Goal: Browse casually: Explore the website without a specific task or goal

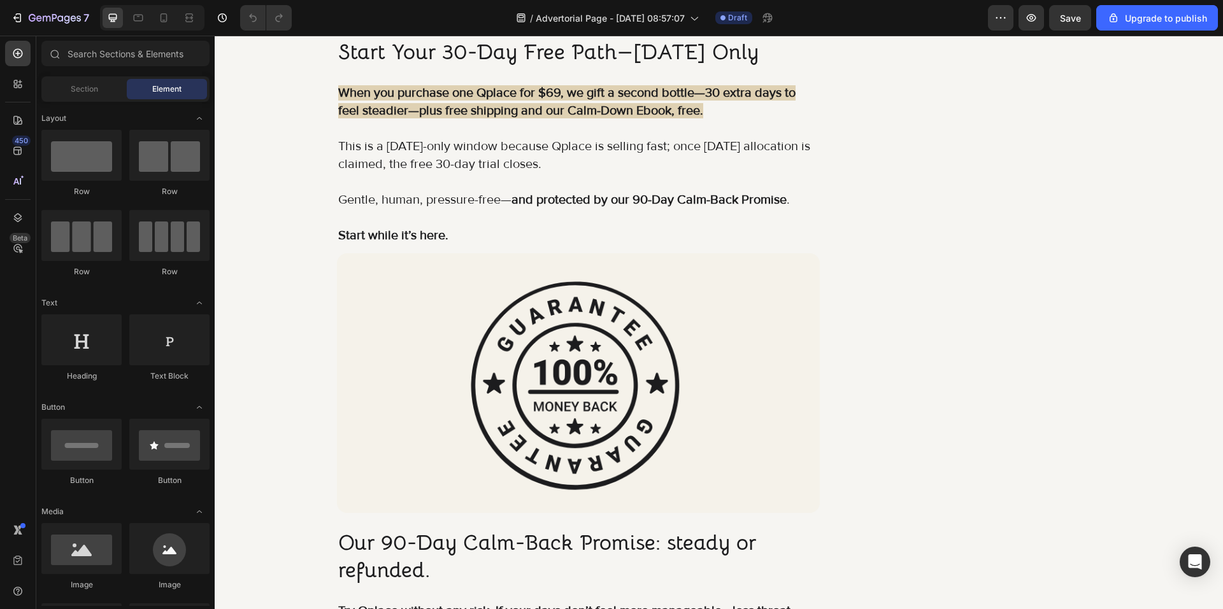
scroll to position [5543, 0]
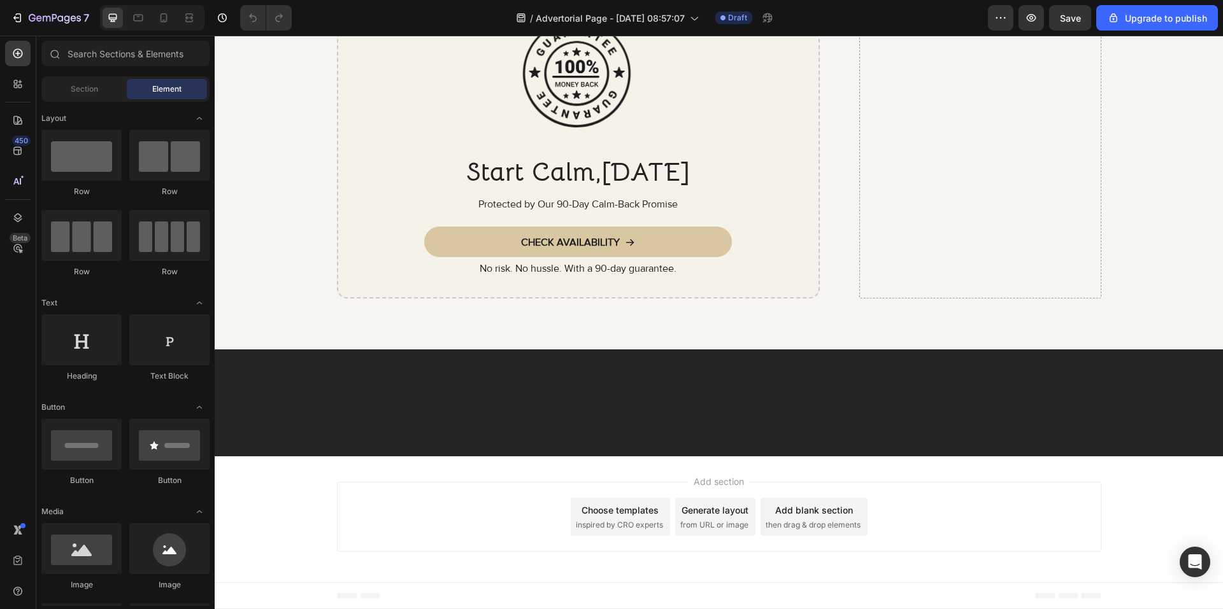
scroll to position [9000, 0]
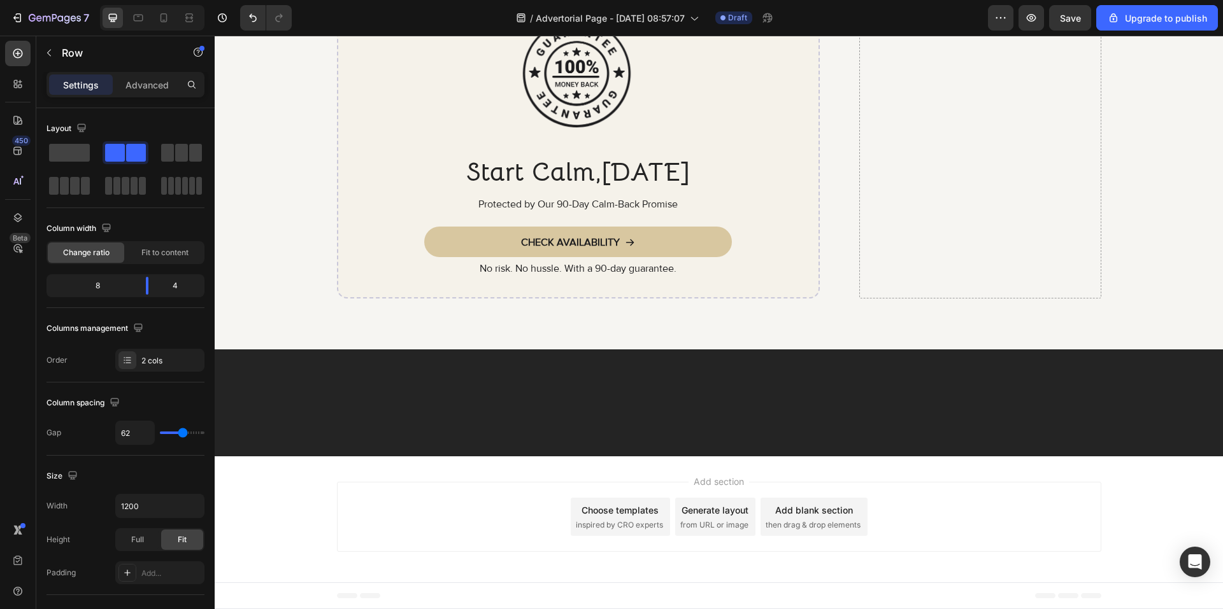
scroll to position [8936, 0]
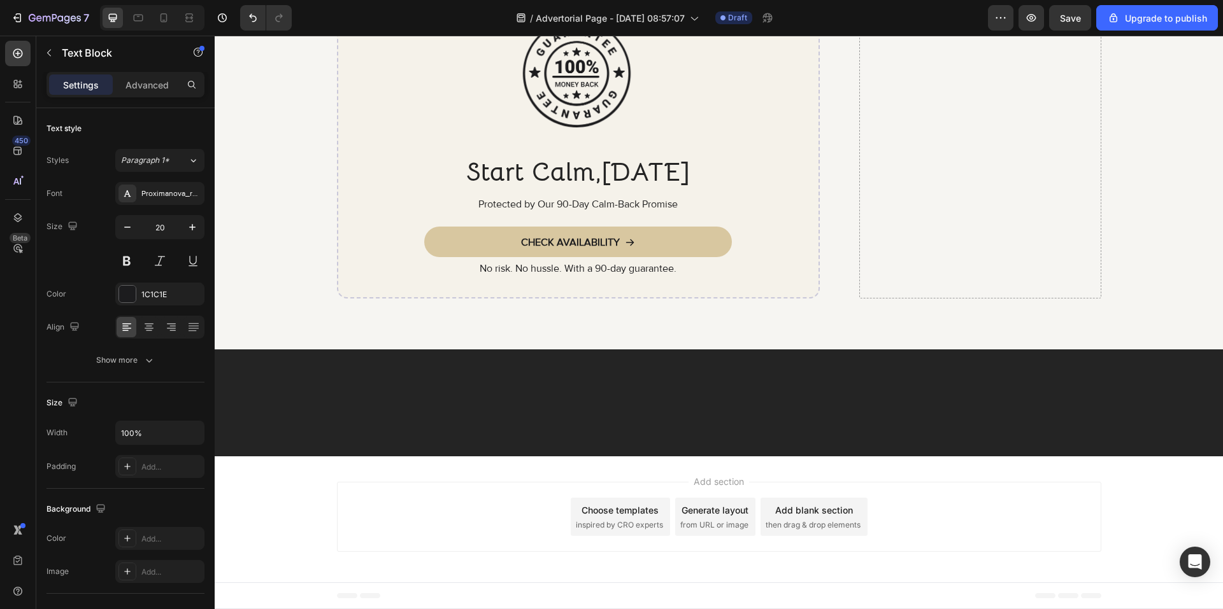
drag, startPoint x: 621, startPoint y: 323, endPoint x: 336, endPoint y: 324, distance: 284.7
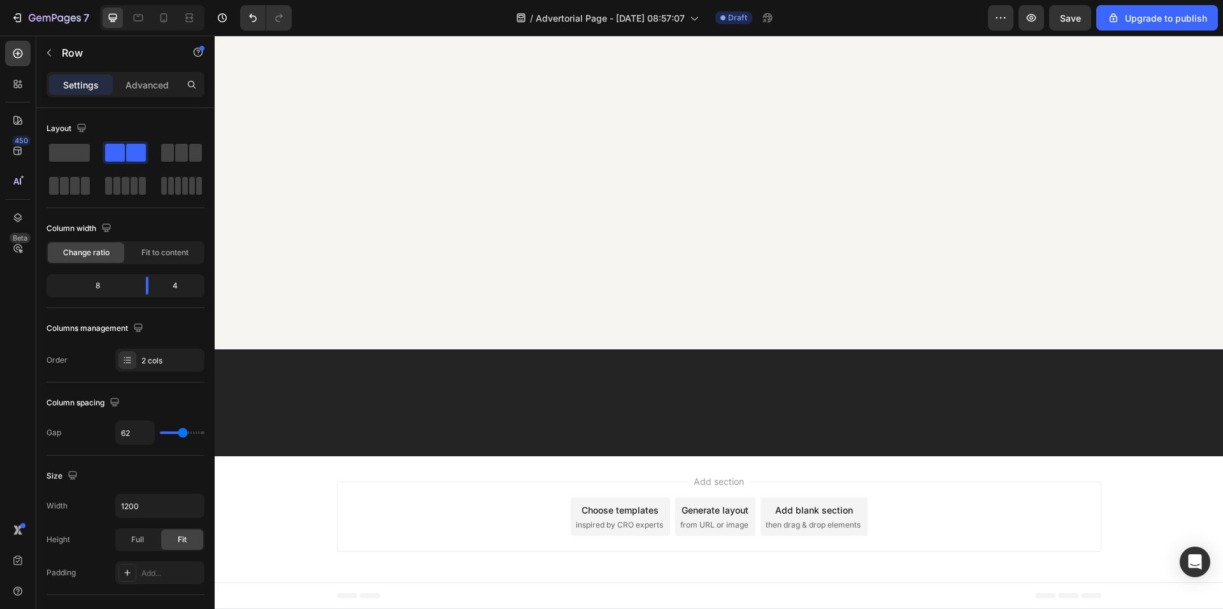
scroll to position [8490, 0]
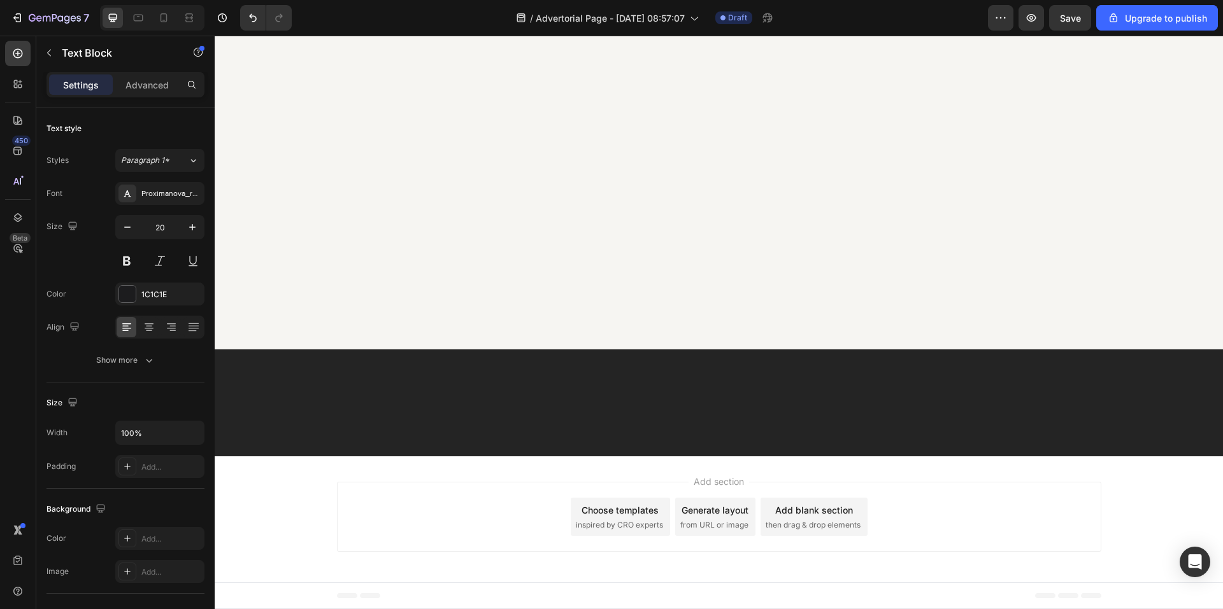
scroll to position [8745, 0]
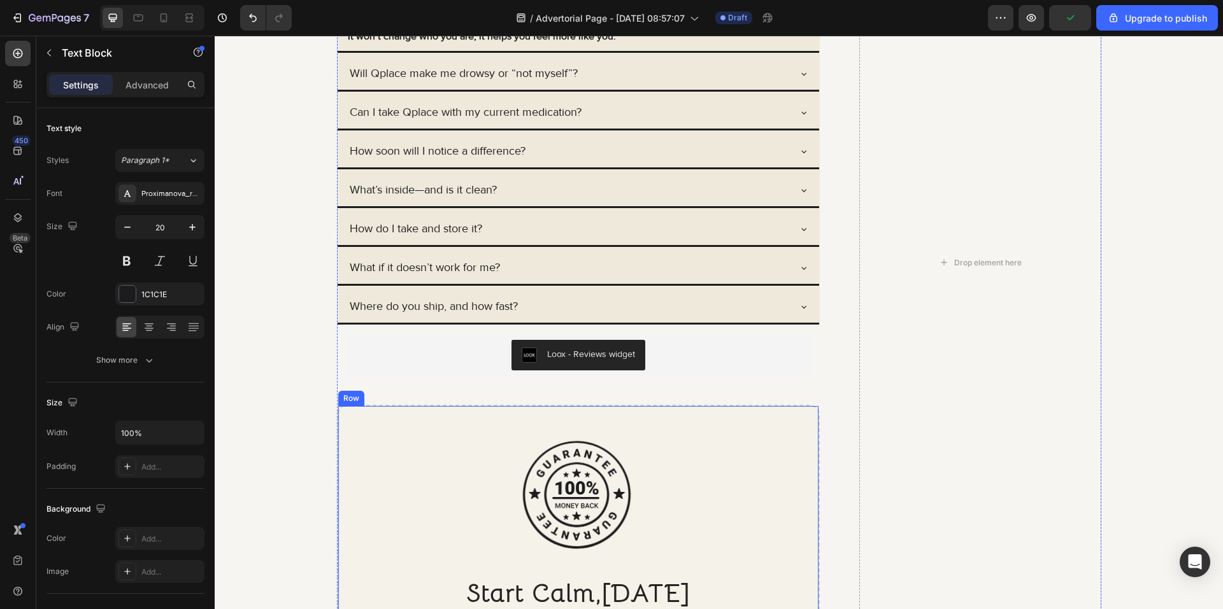
scroll to position [9700, 0]
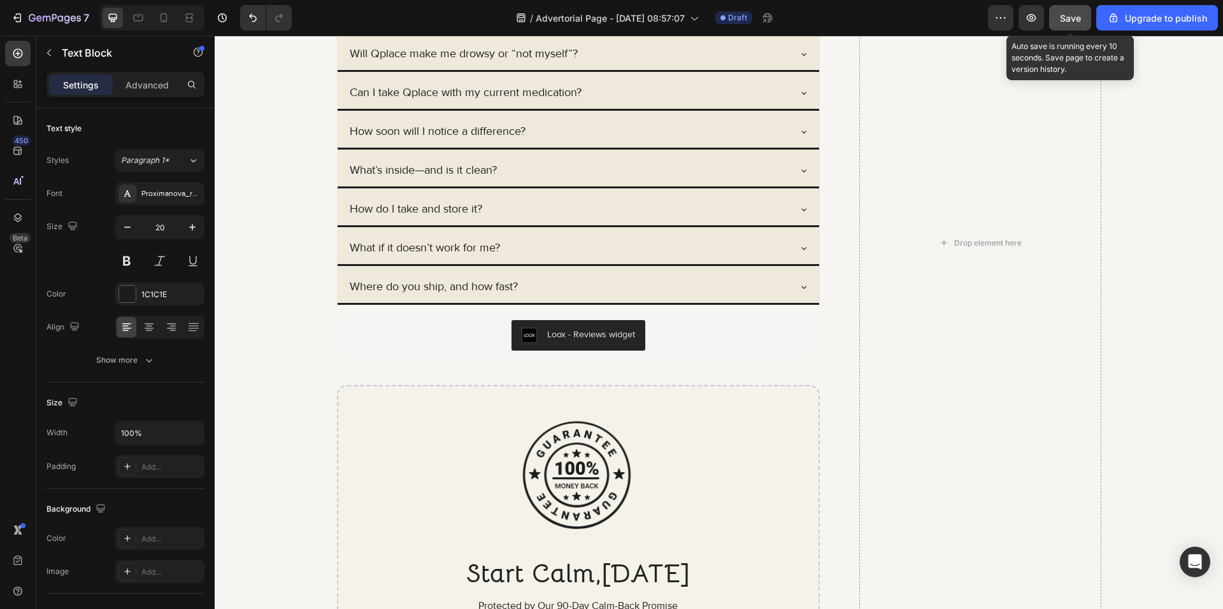
click at [1064, 24] on div "Save" at bounding box center [1070, 17] width 21 height 13
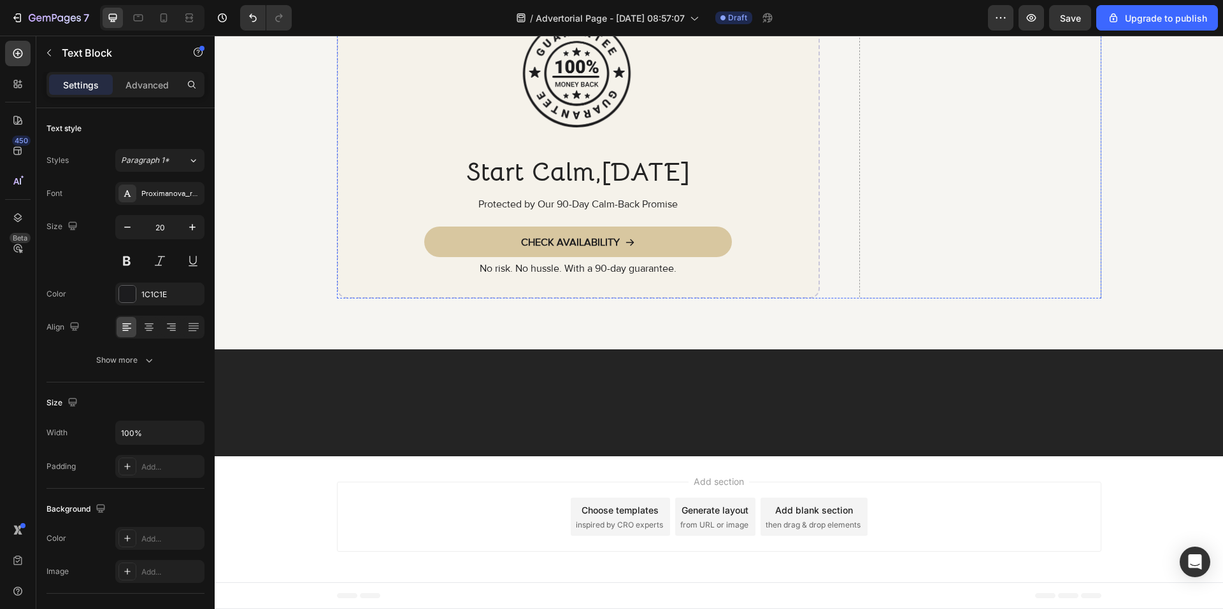
scroll to position [8872, 0]
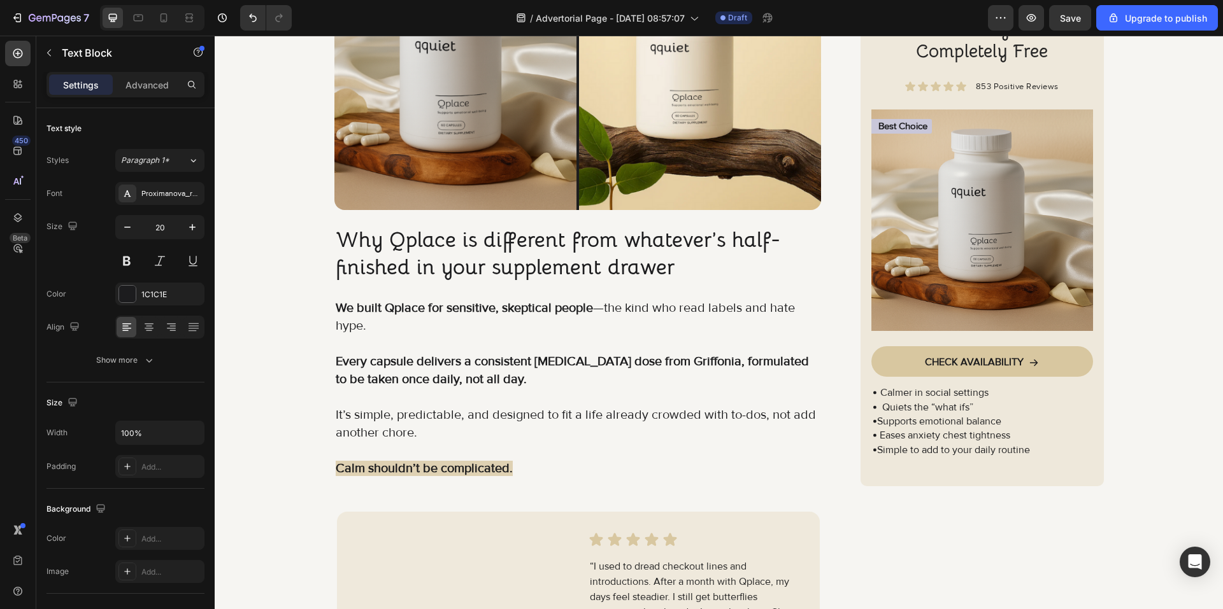
scroll to position [8844, 0]
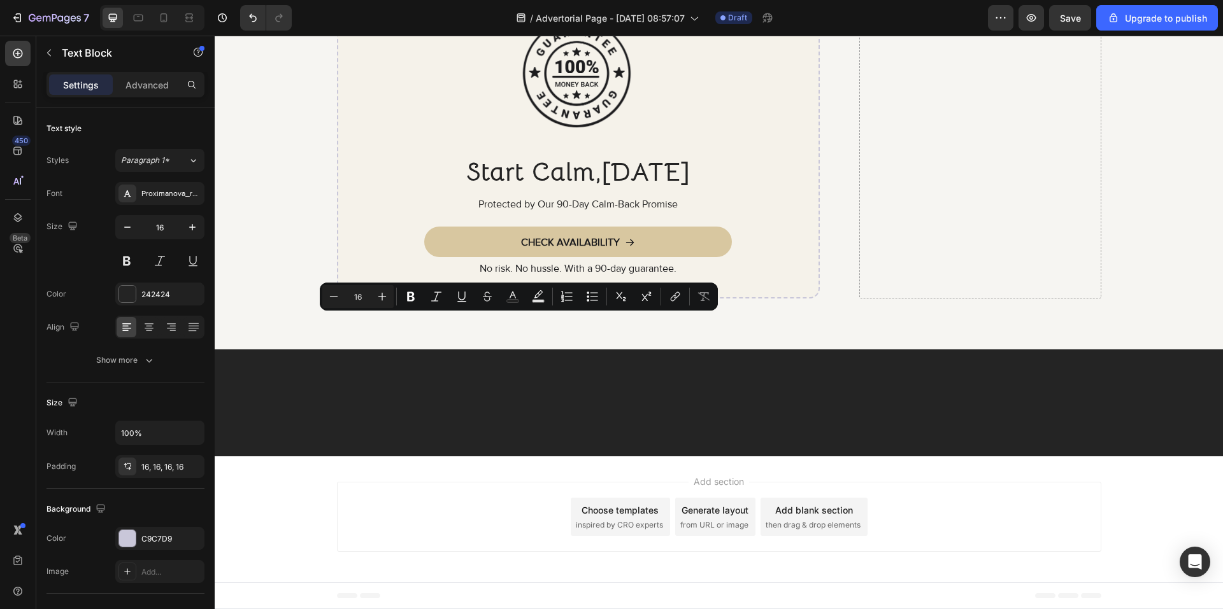
drag, startPoint x: 697, startPoint y: 323, endPoint x: 339, endPoint y: 317, distance: 357.9
copy p "Start 30 free trial days now + free shipping + Calm-Down Ebook completely free"
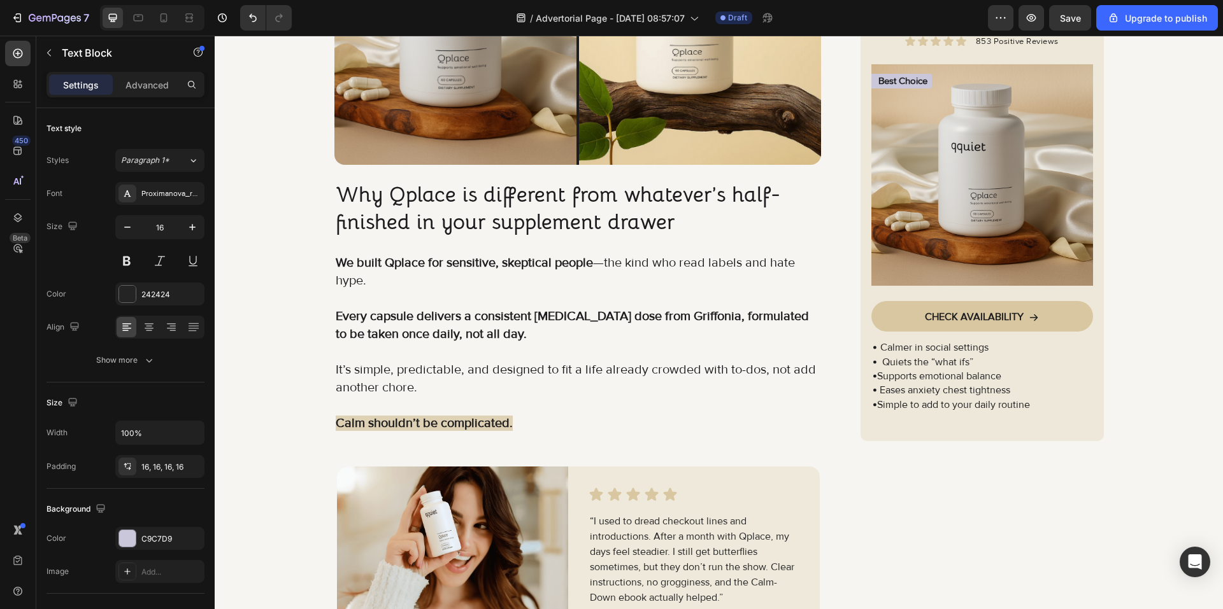
scroll to position [6221, 0]
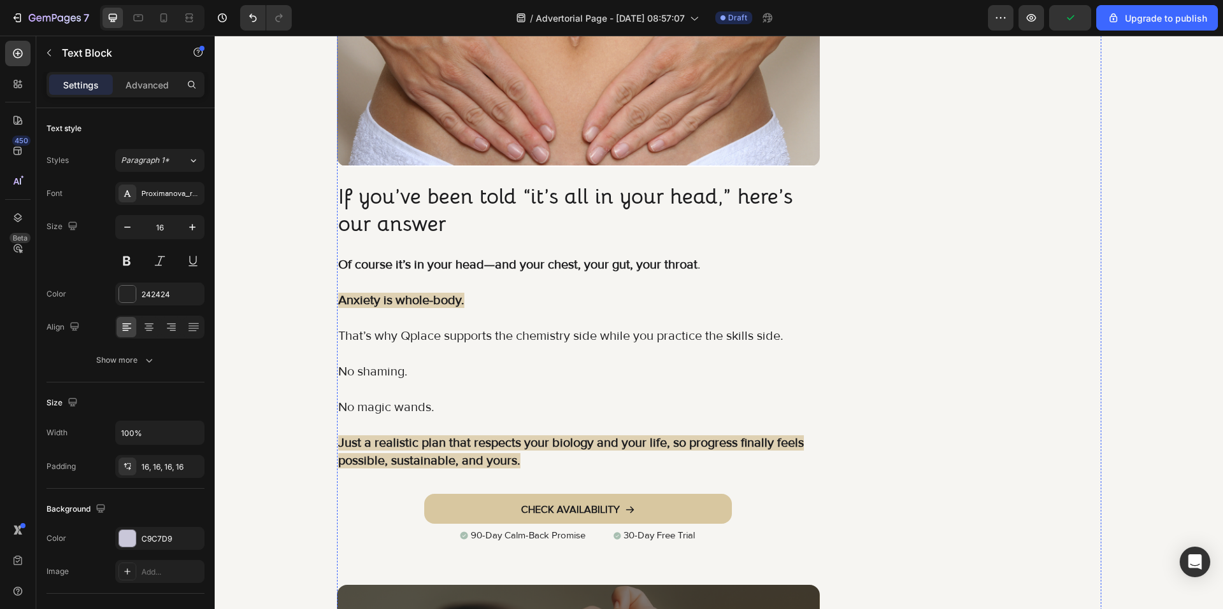
drag, startPoint x: 732, startPoint y: 322, endPoint x: 669, endPoint y: 323, distance: 62.4
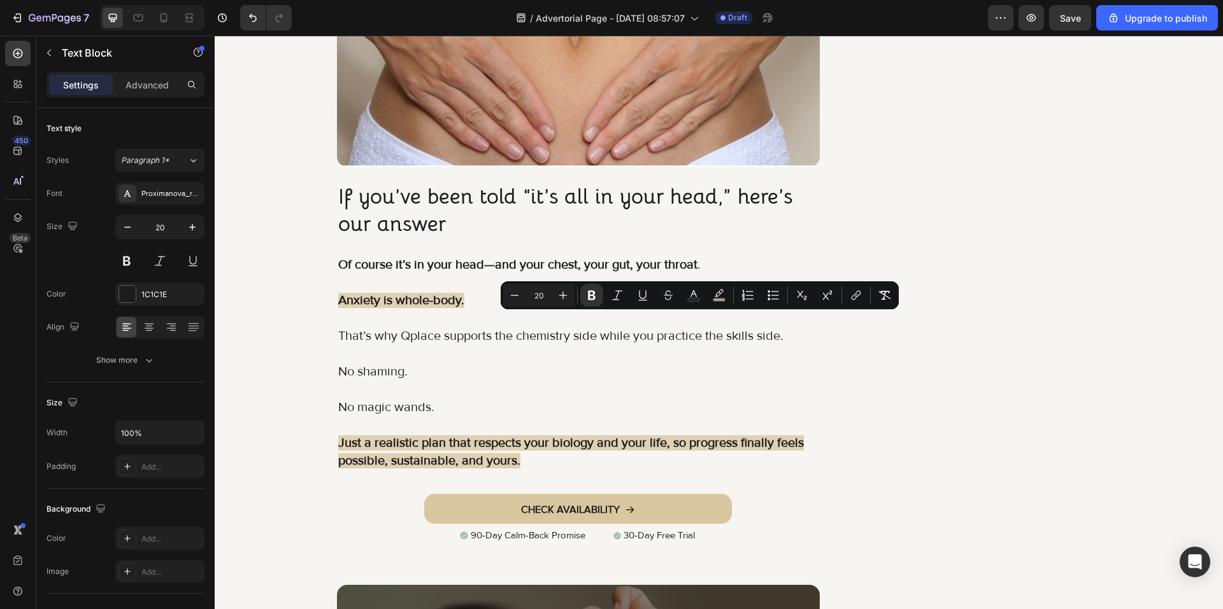
copy strong "($24 value)"
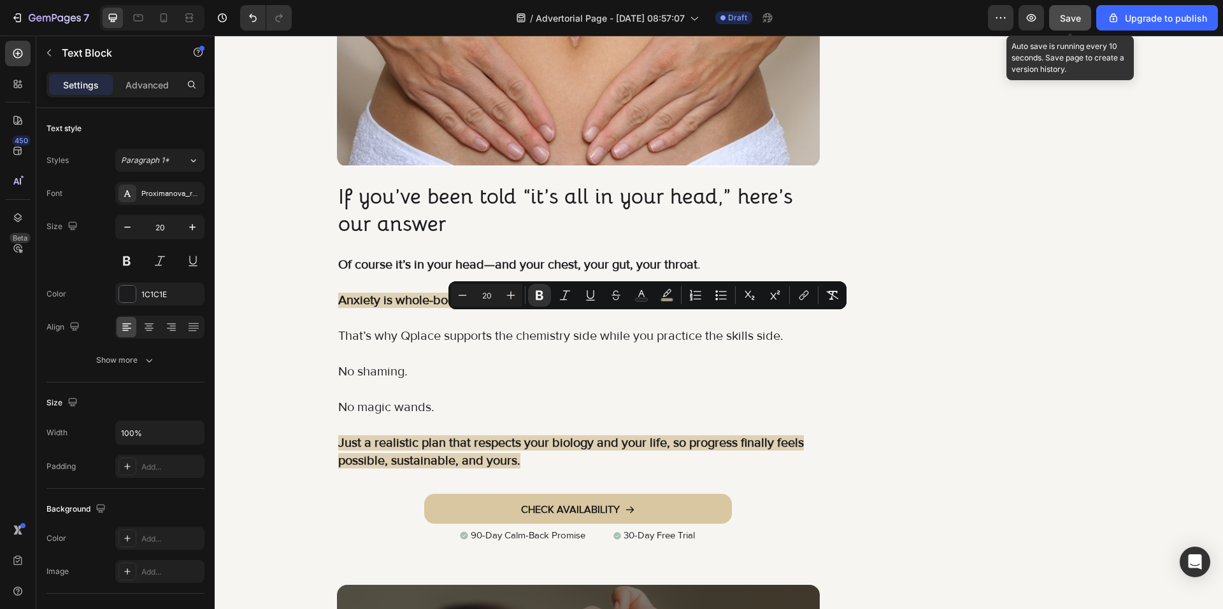
click at [1054, 14] on button "Save" at bounding box center [1070, 17] width 42 height 25
